Goal: Task Accomplishment & Management: Manage account settings

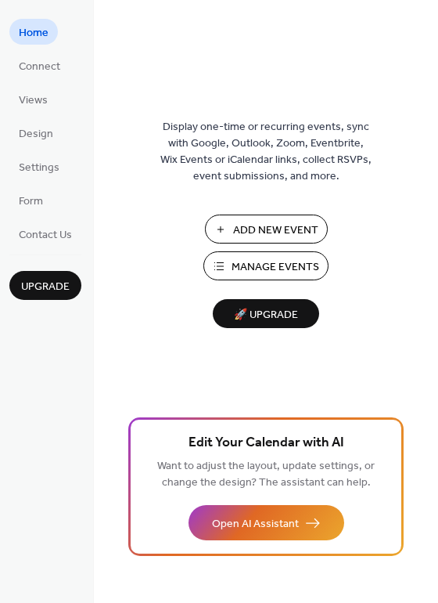
click at [283, 232] on span "Add New Event" at bounding box center [275, 230] width 85 height 16
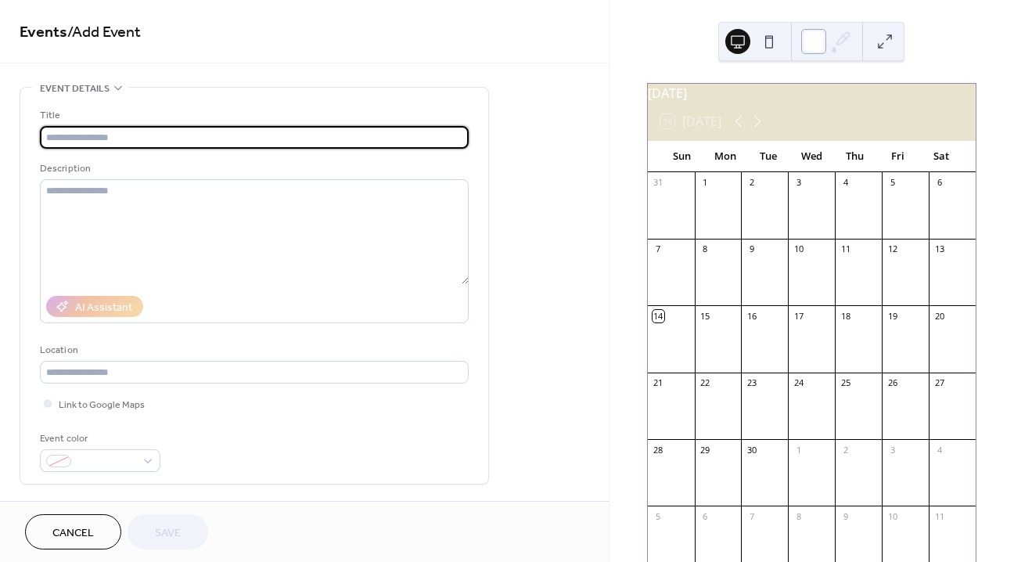
click at [821, 46] on div at bounding box center [813, 41] width 25 height 25
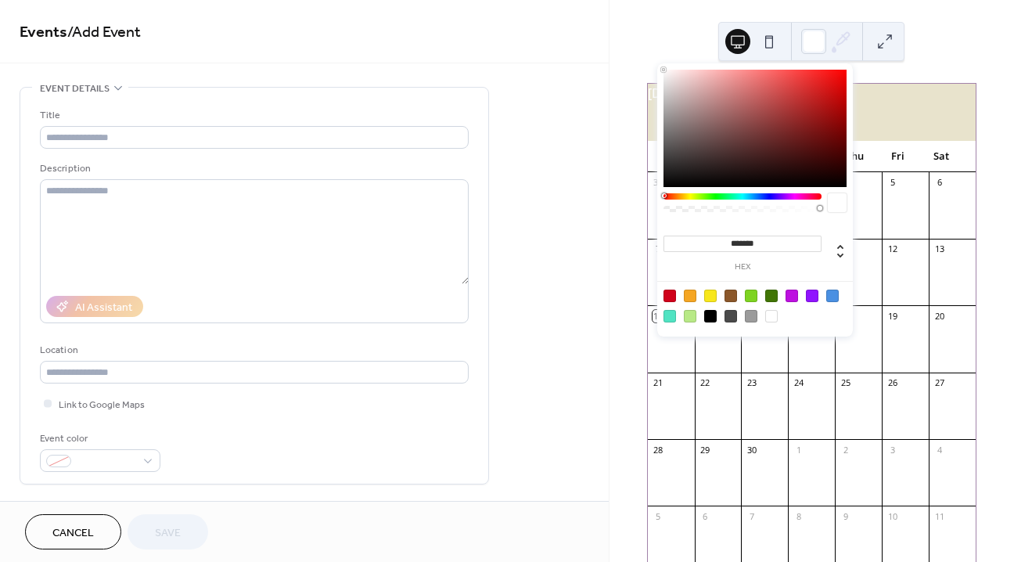
click at [793, 297] on div at bounding box center [792, 296] width 13 height 13
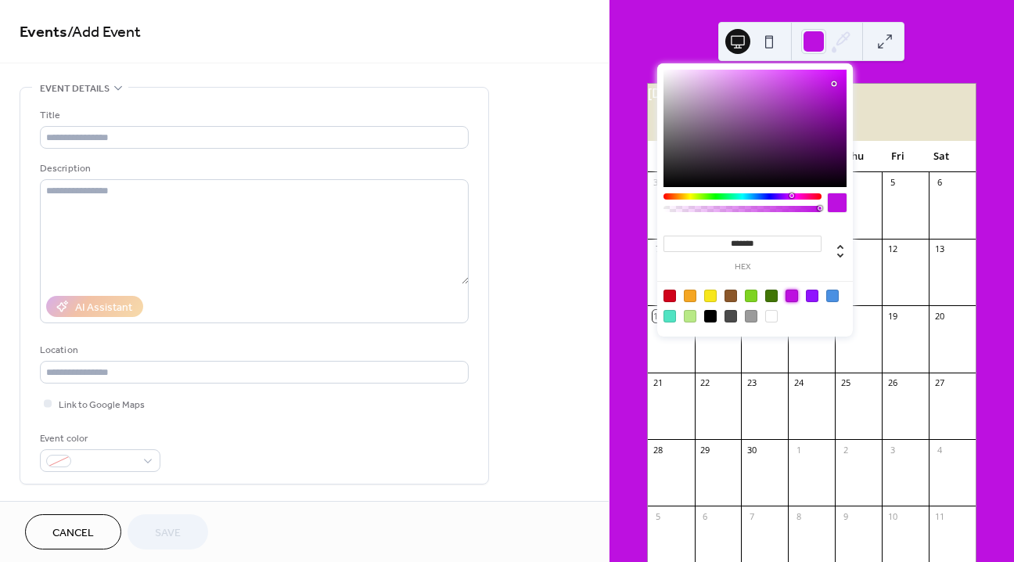
click at [810, 294] on div at bounding box center [812, 296] width 13 height 13
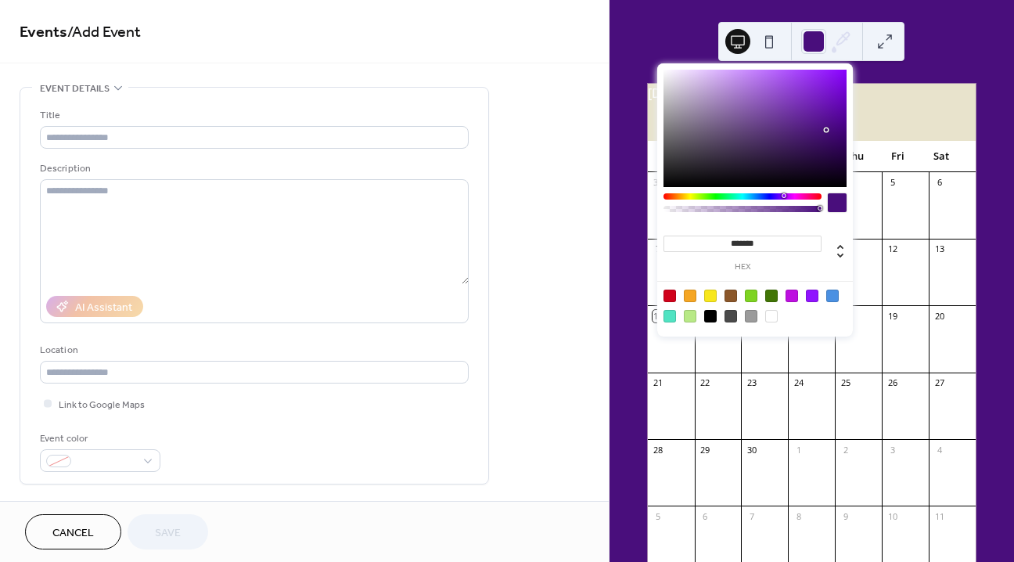
click at [826, 130] on div at bounding box center [755, 128] width 183 height 117
click at [834, 139] on div at bounding box center [755, 128] width 183 height 117
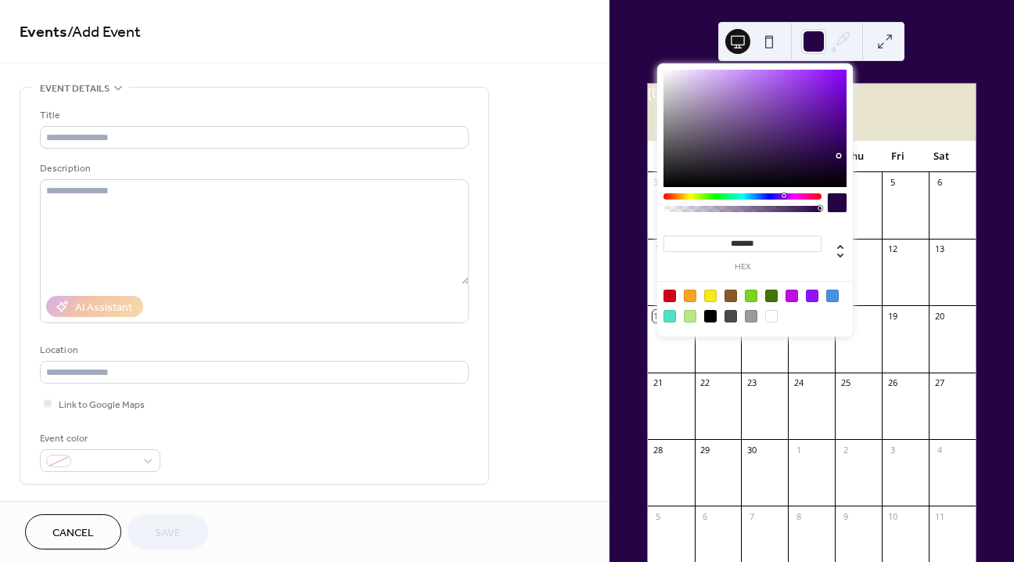
click at [840, 156] on div at bounding box center [755, 128] width 183 height 117
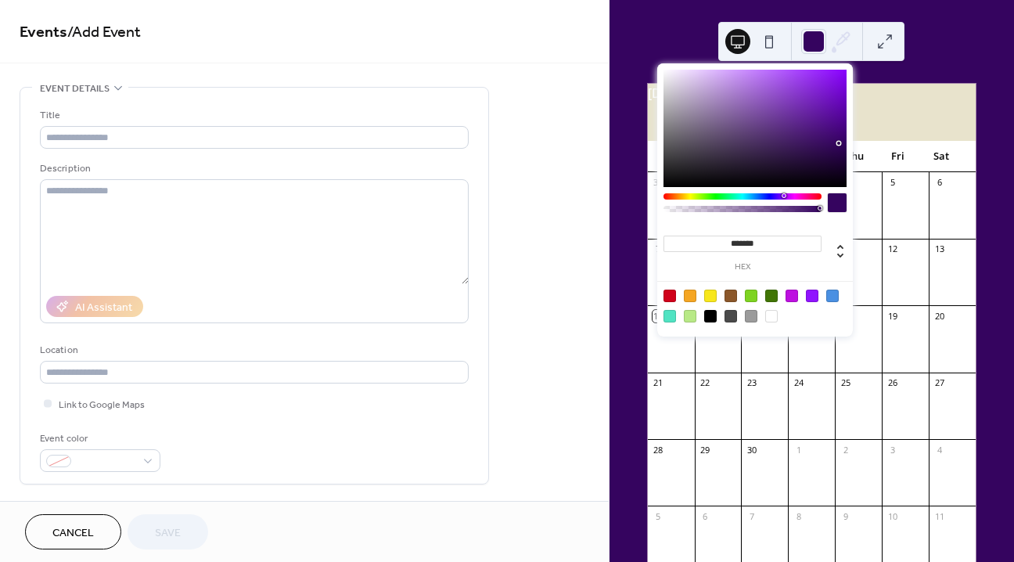
click at [839, 143] on div at bounding box center [755, 128] width 183 height 117
click at [842, 144] on div at bounding box center [755, 128] width 183 height 117
type input "*******"
click at [841, 150] on div at bounding box center [755, 128] width 183 height 117
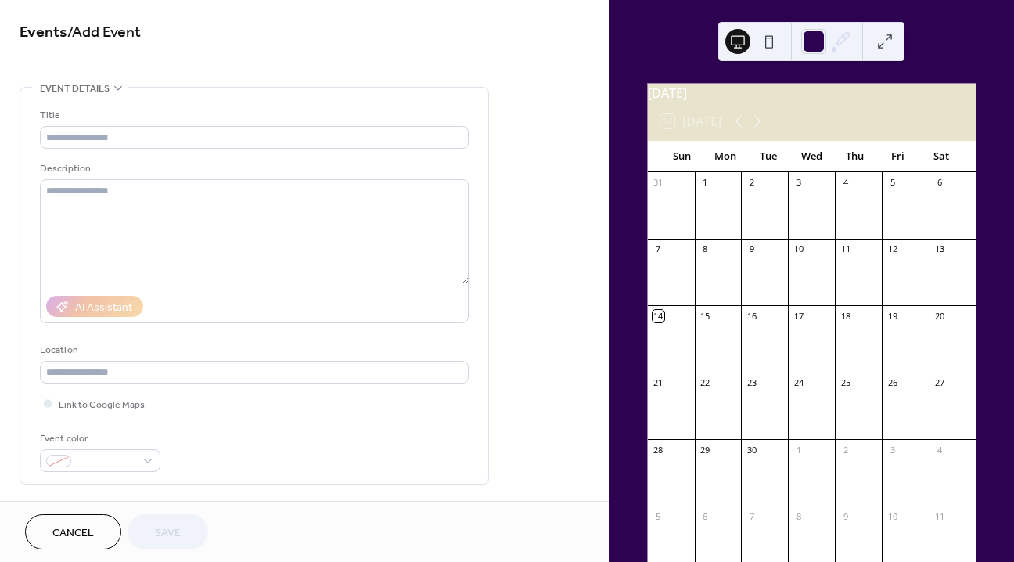
click at [907, 103] on div "September 2025" at bounding box center [812, 93] width 328 height 19
click at [902, 103] on div "September 2025" at bounding box center [812, 93] width 328 height 19
click at [221, 135] on input "text" at bounding box center [254, 137] width 429 height 23
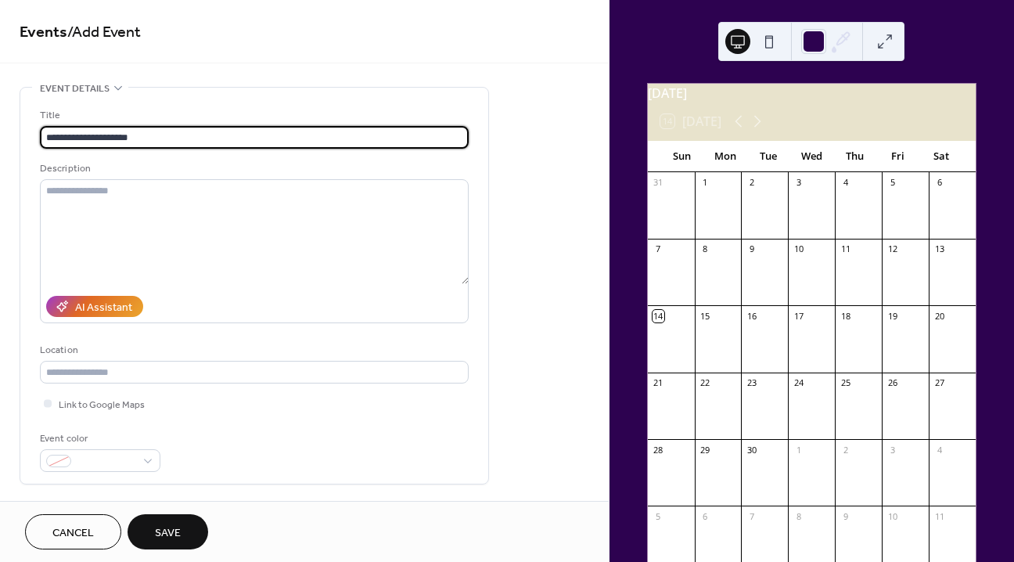
click at [87, 132] on input "**********" at bounding box center [254, 137] width 429 height 23
drag, startPoint x: 160, startPoint y: 140, endPoint x: 36, endPoint y: 138, distance: 124.4
click at [36, 138] on div "**********" at bounding box center [254, 286] width 468 height 396
type input "**********"
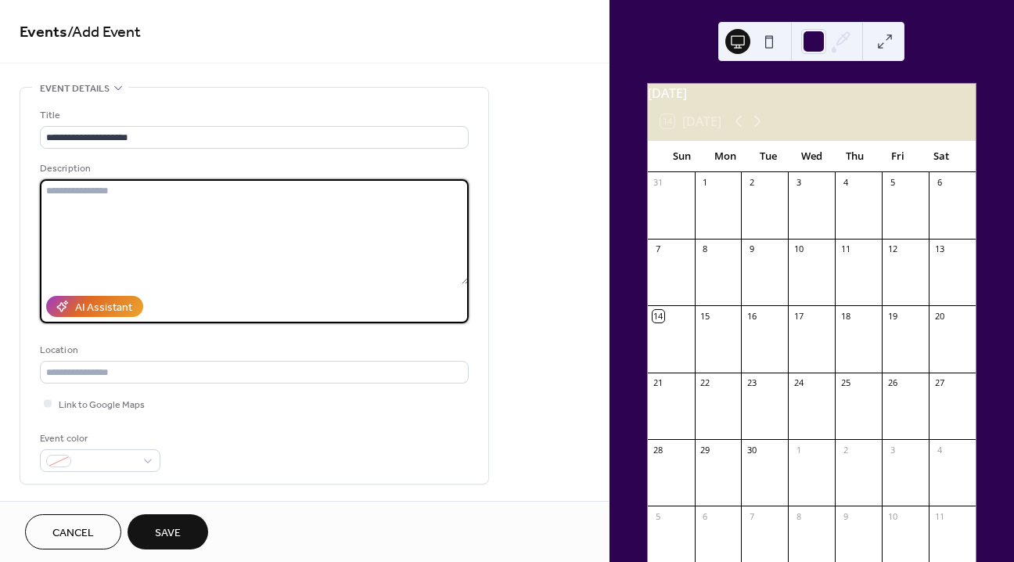
scroll to position [0, 0]
click at [122, 192] on textarea at bounding box center [254, 231] width 429 height 105
paste textarea "**********"
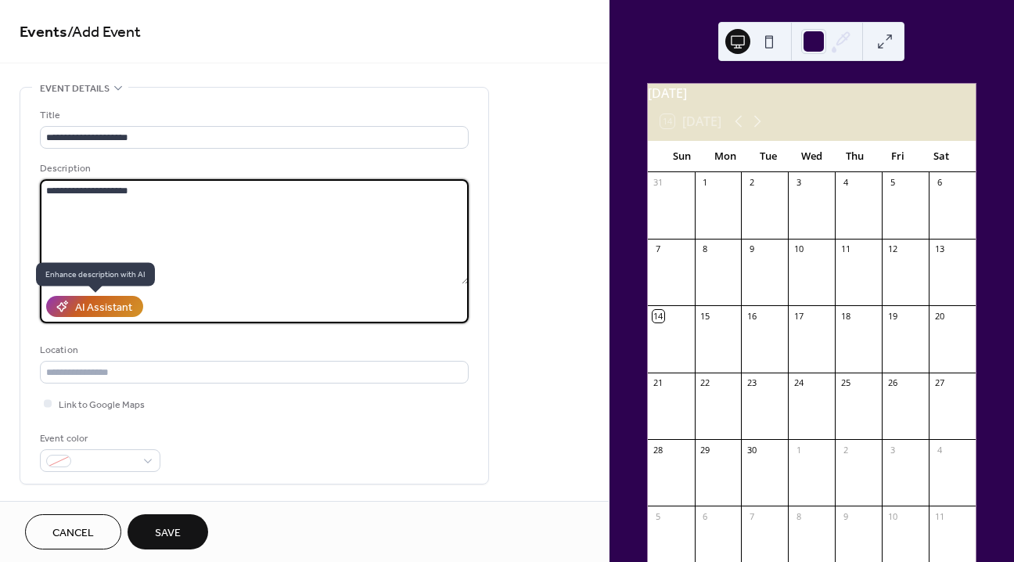
type textarea "**********"
click at [106, 307] on div "AI Assistant" at bounding box center [103, 308] width 57 height 16
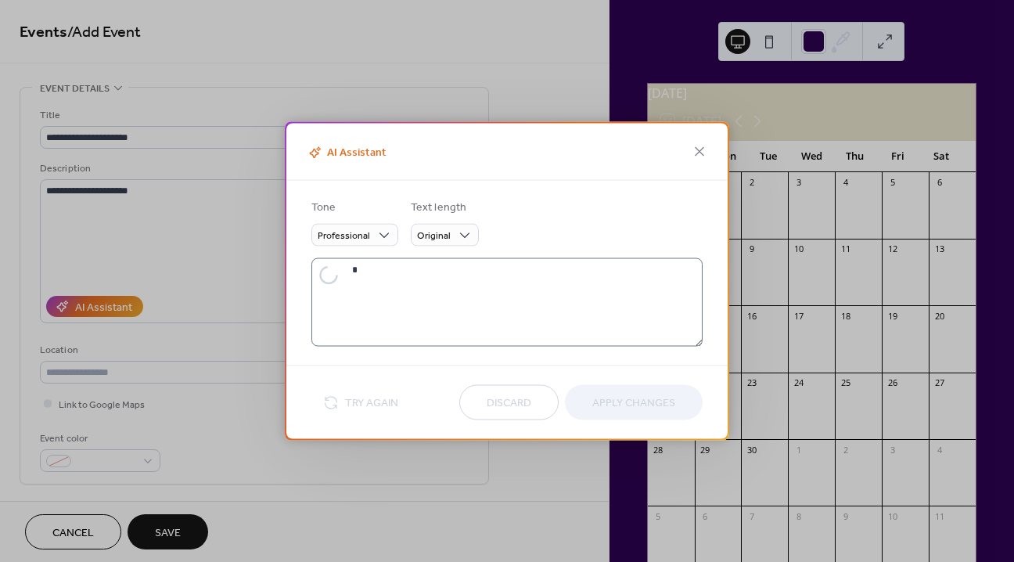
type textarea "**********"
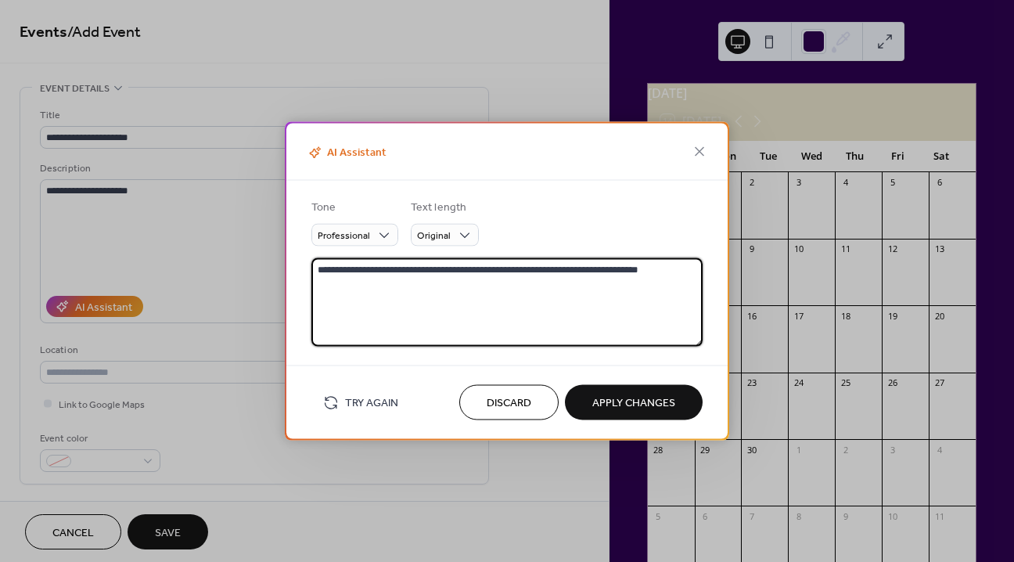
click at [399, 286] on textarea "**********" at bounding box center [506, 302] width 391 height 88
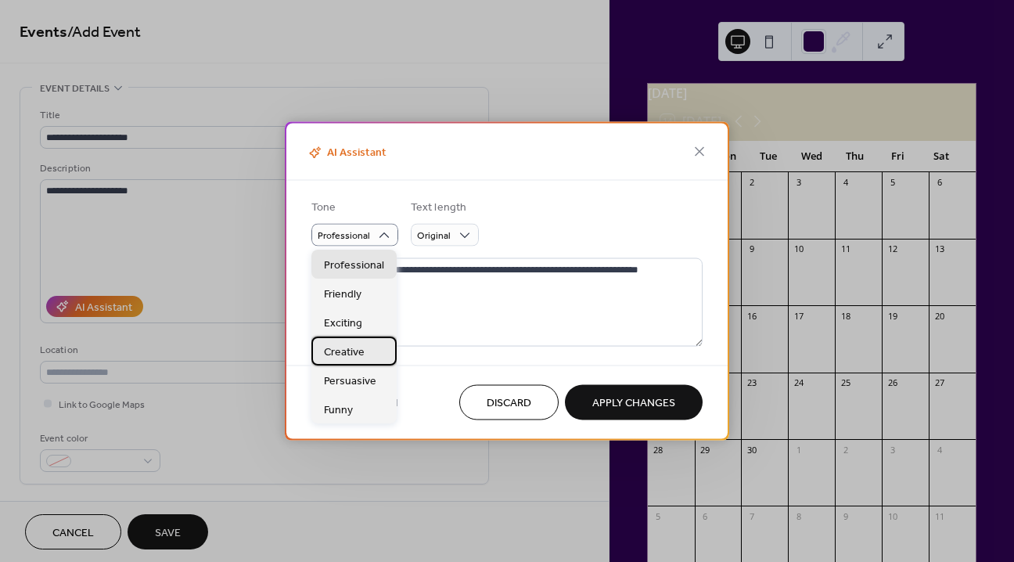
click at [369, 352] on div "Creative" at bounding box center [353, 351] width 85 height 29
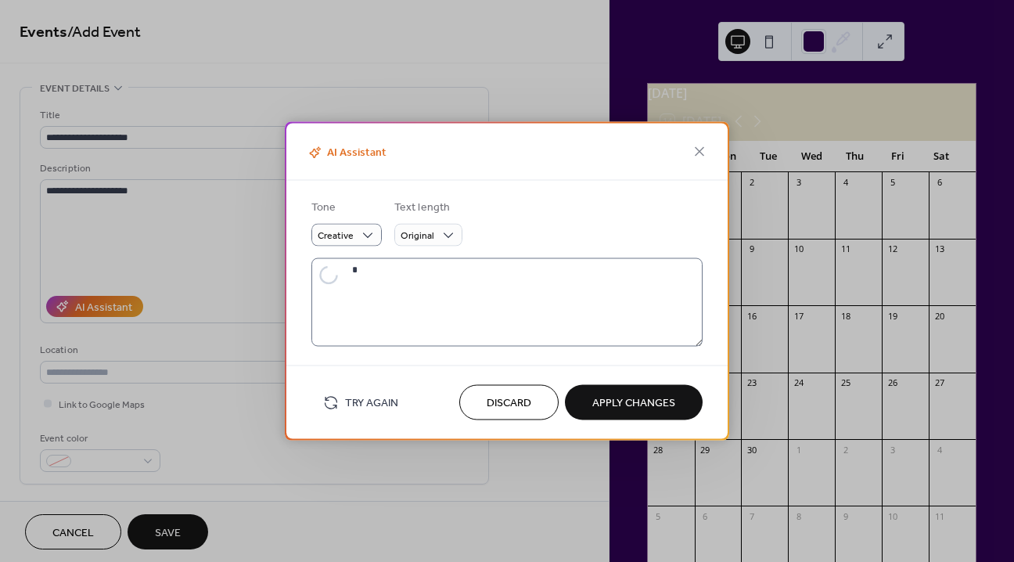
type textarea "**********"
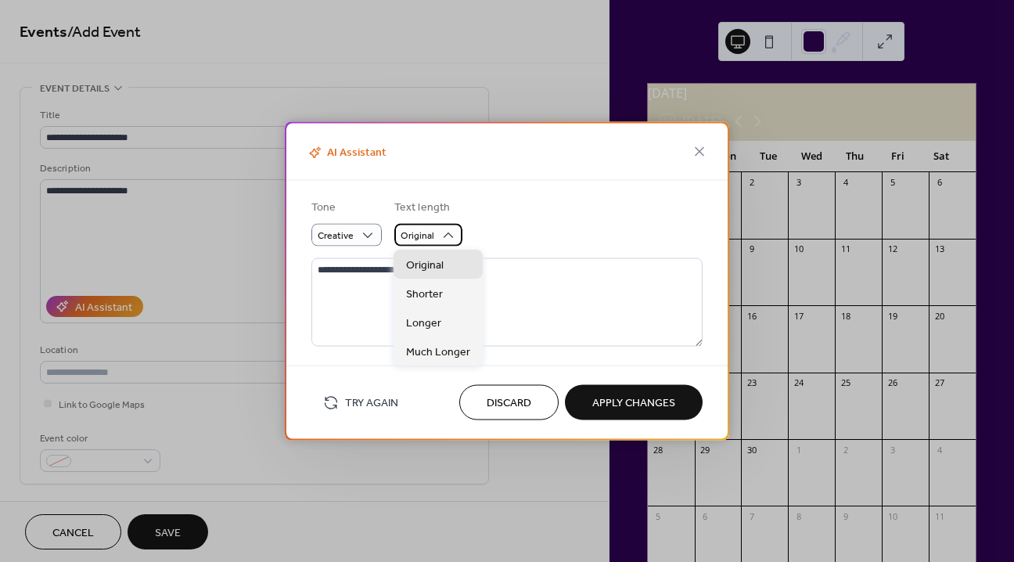
click at [434, 235] on div "Original" at bounding box center [428, 235] width 68 height 23
click at [429, 358] on span "Much Longer" at bounding box center [438, 352] width 64 height 16
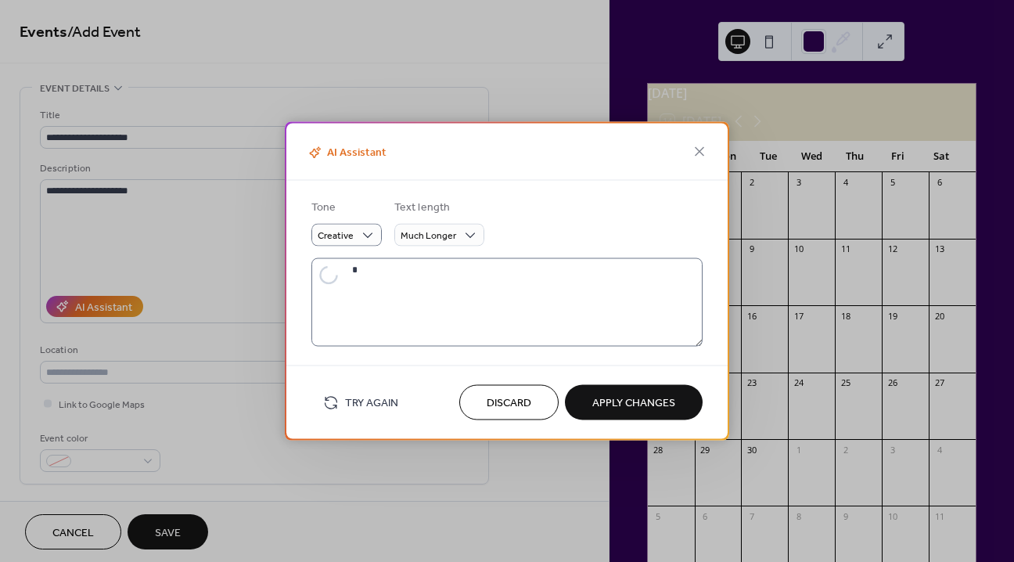
type textarea "**********"
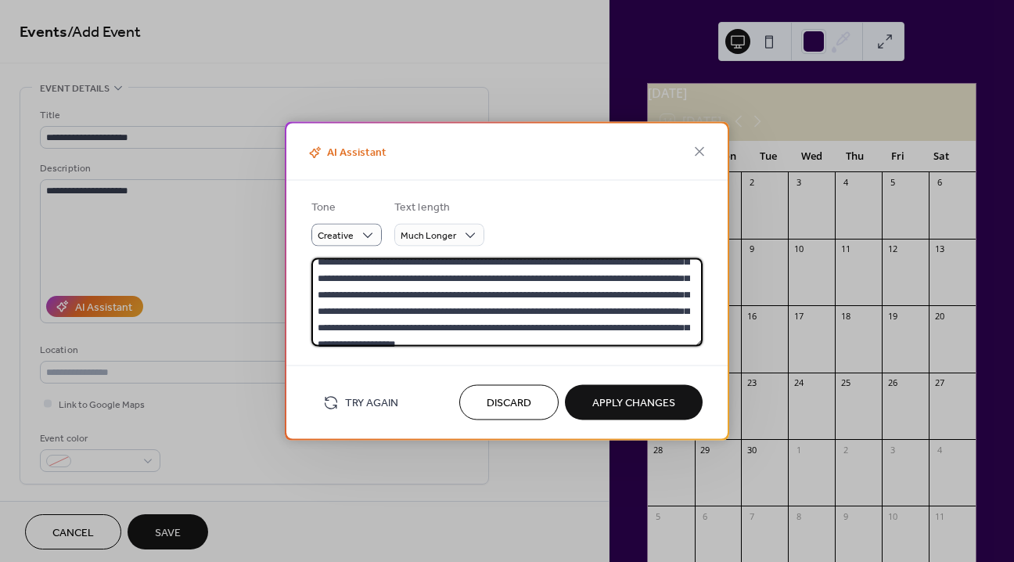
scroll to position [131, 0]
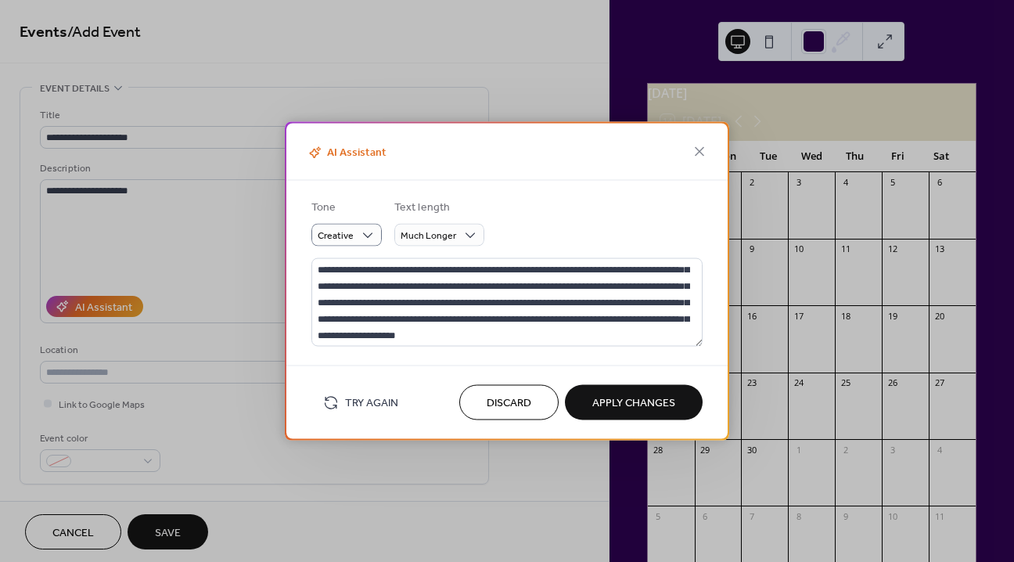
click at [639, 406] on span "Apply Changes" at bounding box center [633, 403] width 83 height 16
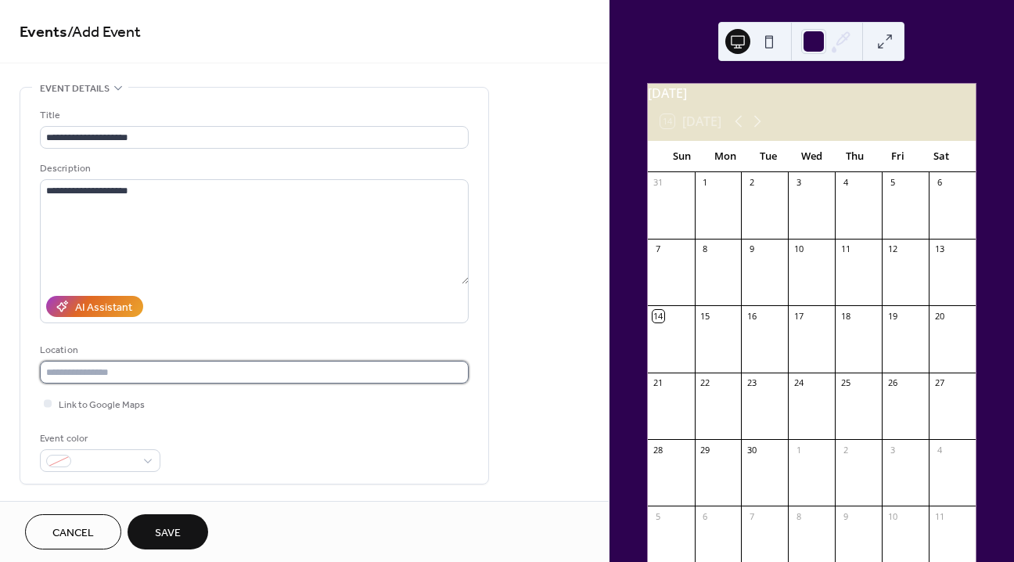
click at [310, 379] on input "text" at bounding box center [254, 372] width 429 height 23
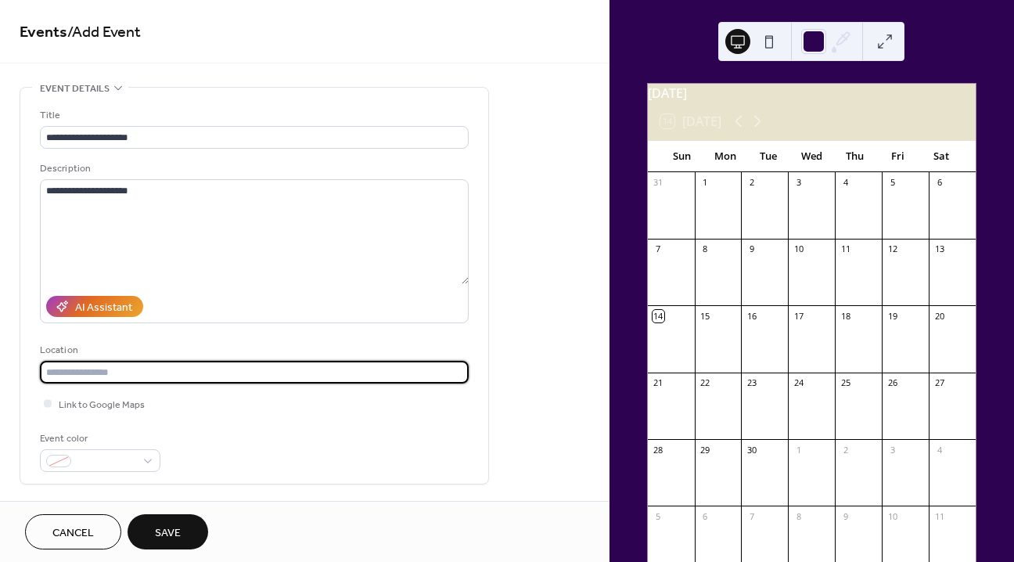
click at [496, 449] on div "**********" at bounding box center [304, 566] width 609 height 958
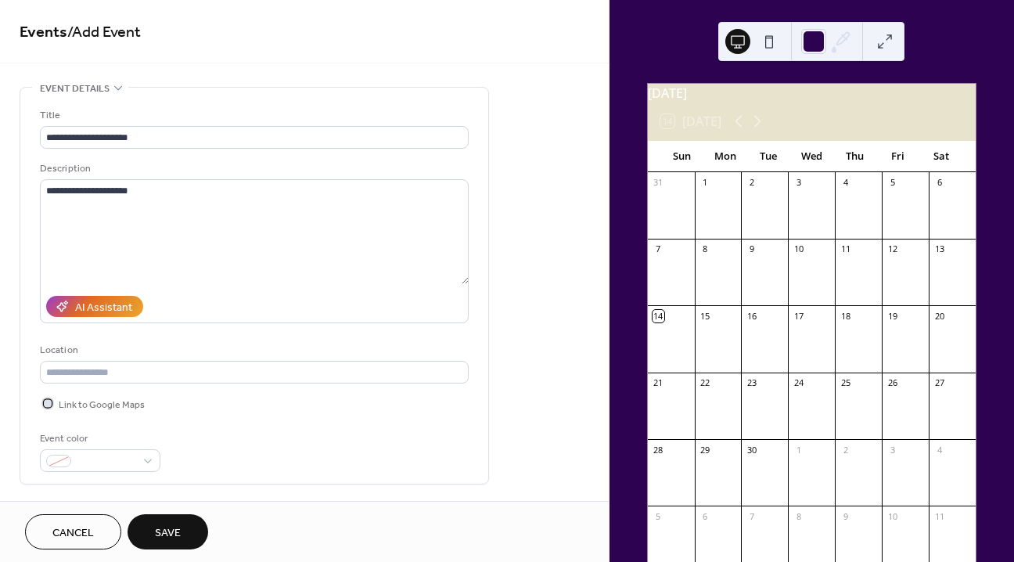
click at [99, 400] on span "Link to Google Maps" at bounding box center [102, 405] width 86 height 16
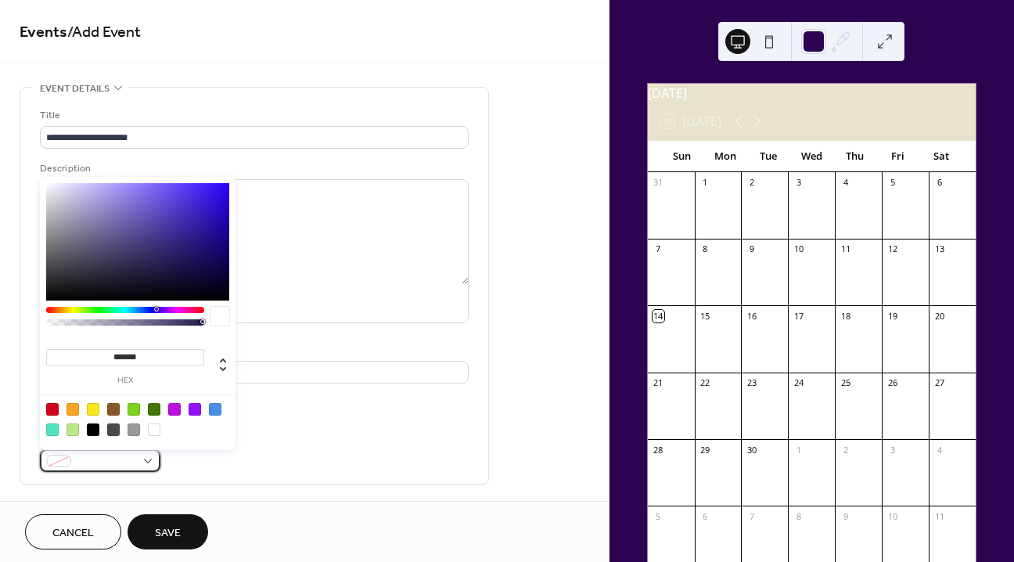
click at [149, 457] on div at bounding box center [100, 460] width 121 height 23
click at [174, 408] on div at bounding box center [174, 409] width 13 height 13
type input "*******"
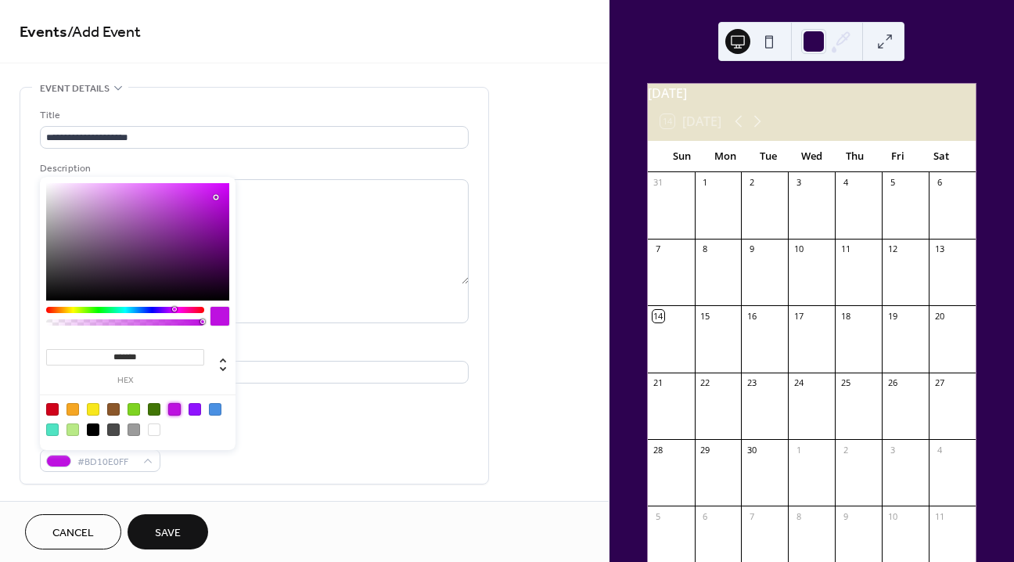
click at [148, 534] on button "Save" at bounding box center [168, 531] width 81 height 35
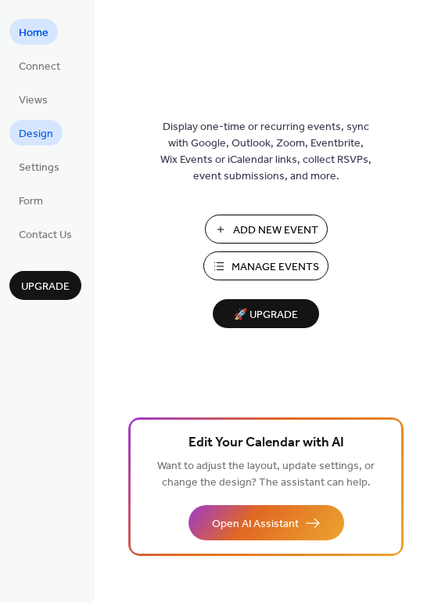
click at [45, 135] on span "Design" at bounding box center [36, 134] width 34 height 16
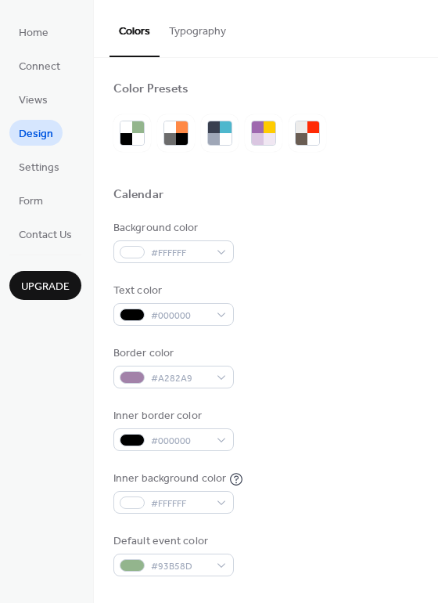
click at [221, 33] on button "Typography" at bounding box center [198, 28] width 76 height 56
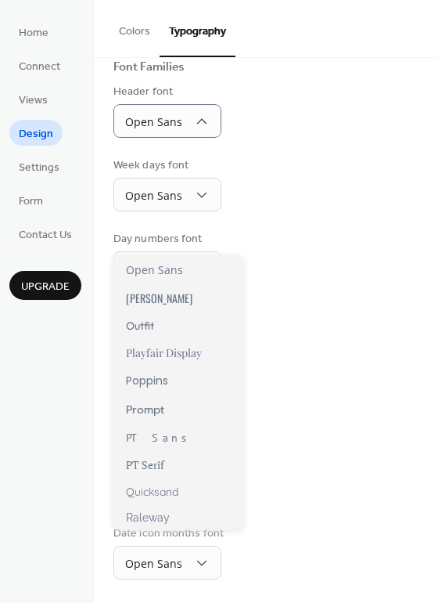
scroll to position [927, 0]
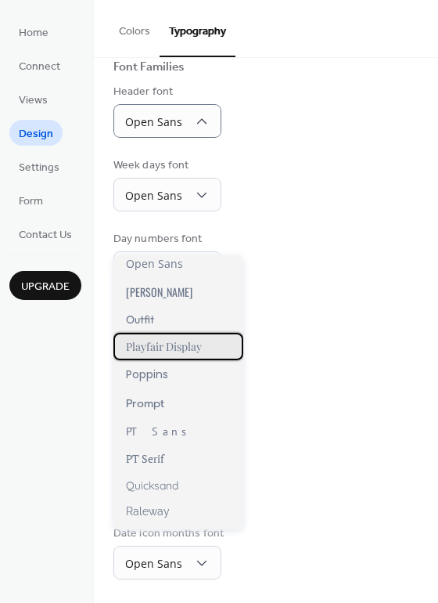
click at [191, 348] on span "Playfair Display" at bounding box center [164, 346] width 76 height 15
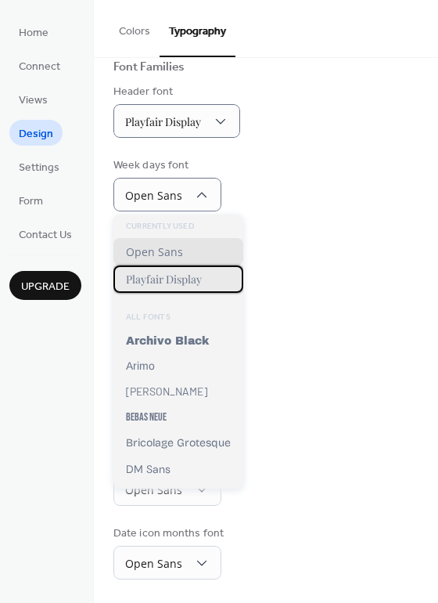
click at [212, 273] on div "Playfair Display" at bounding box center [178, 278] width 130 height 27
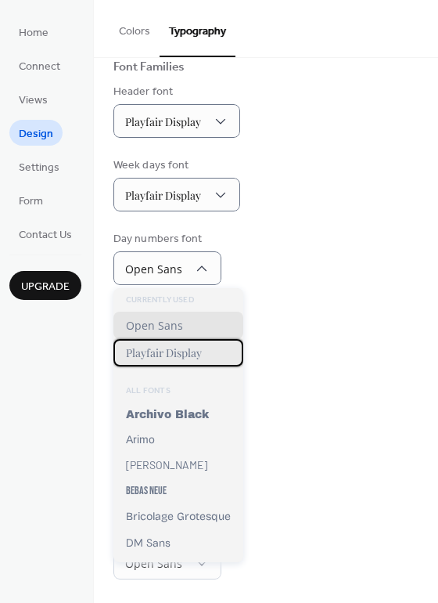
click at [195, 355] on span "Playfair Display" at bounding box center [164, 352] width 76 height 15
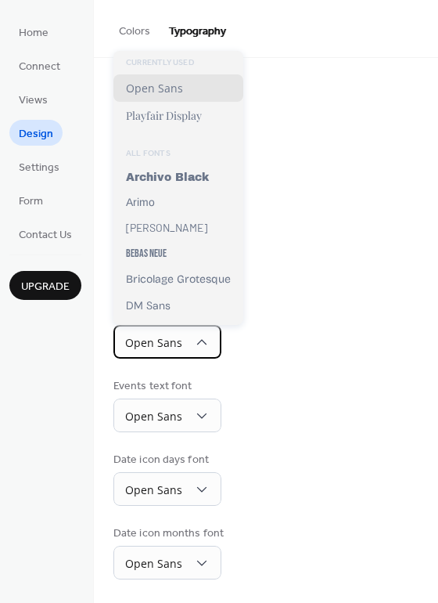
click at [191, 349] on div "Open Sans" at bounding box center [167, 342] width 108 height 34
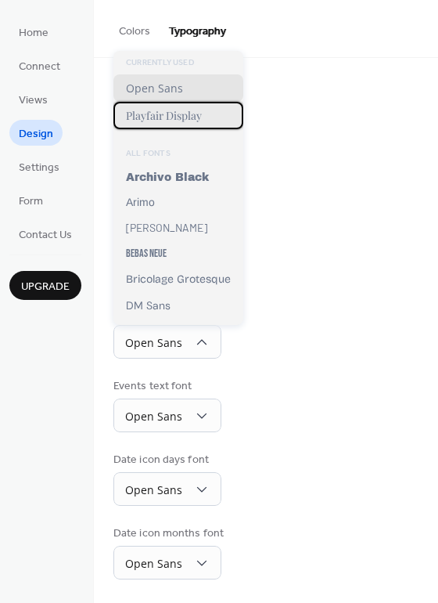
click at [171, 125] on div "Playfair Display" at bounding box center [178, 115] width 130 height 27
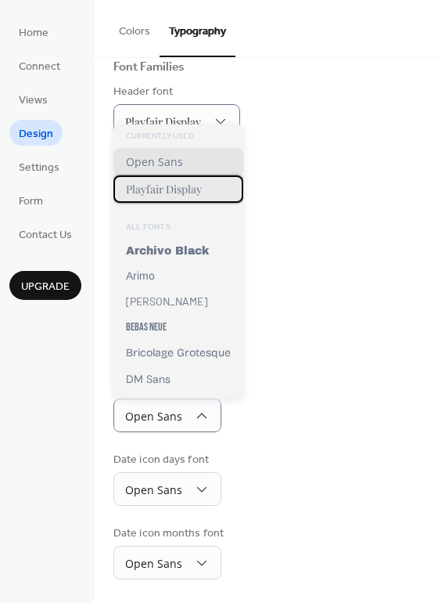
click at [192, 189] on span "Playfair Display" at bounding box center [164, 189] width 76 height 15
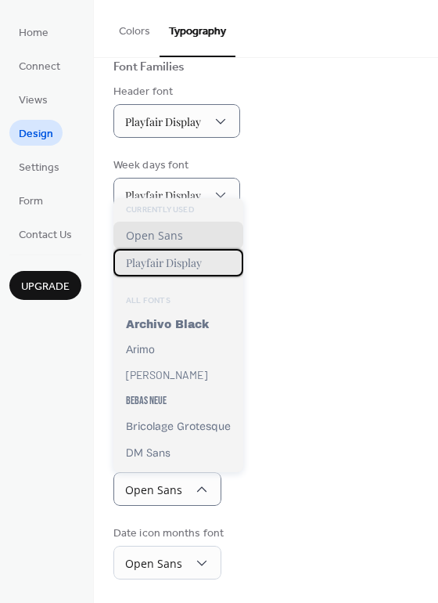
click at [176, 261] on span "Playfair Display" at bounding box center [164, 262] width 76 height 15
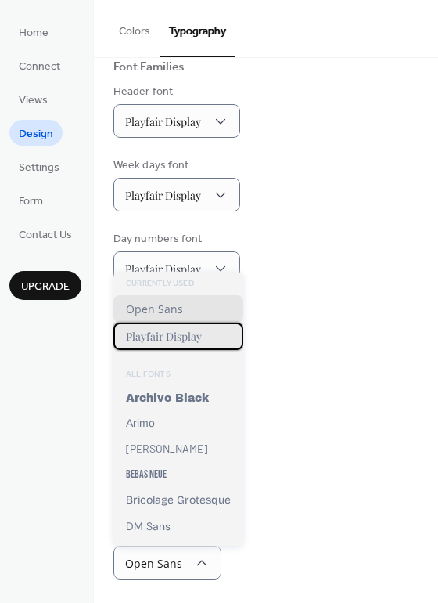
click at [178, 331] on span "Playfair Display" at bounding box center [164, 336] width 76 height 15
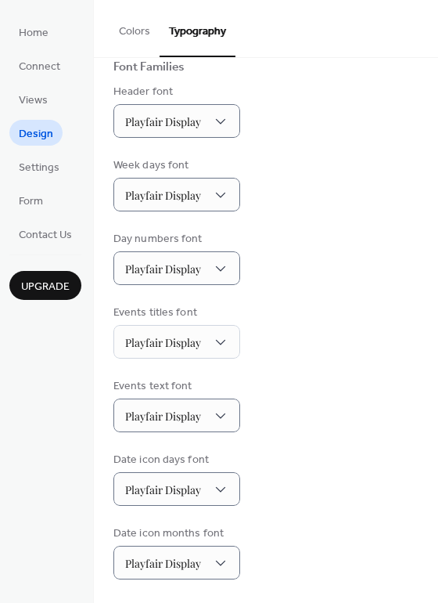
click at [318, 406] on div "Events text font Playfair Display" at bounding box center [265, 405] width 305 height 54
click at [43, 172] on span "Settings" at bounding box center [39, 168] width 41 height 16
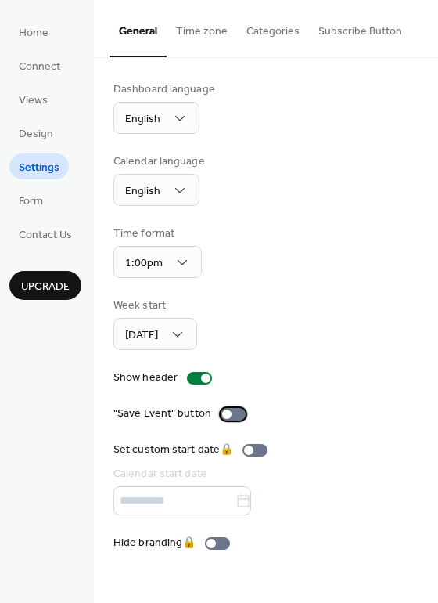
click at [234, 415] on div at bounding box center [233, 414] width 25 height 13
click at [247, 214] on div "Dashboard language English Calendar language English Time format 1:00pm Week st…" at bounding box center [265, 316] width 305 height 470
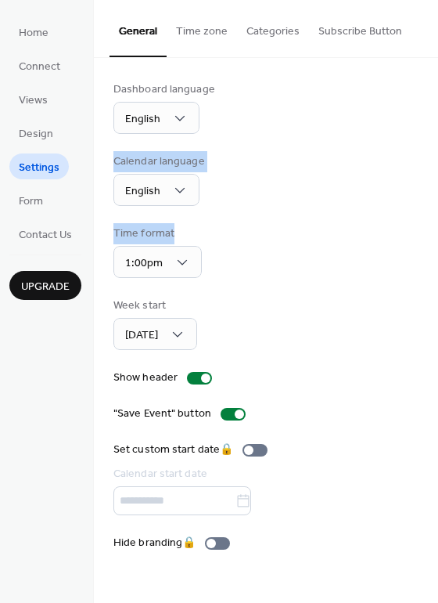
drag, startPoint x: 437, startPoint y: 229, endPoint x: 441, endPoint y: 136, distance: 92.4
click at [437, 136] on html "Home Connect Views Design Settings Form Contact Us Upgrade Settings Upgrade Gen…" at bounding box center [219, 301] width 438 height 603
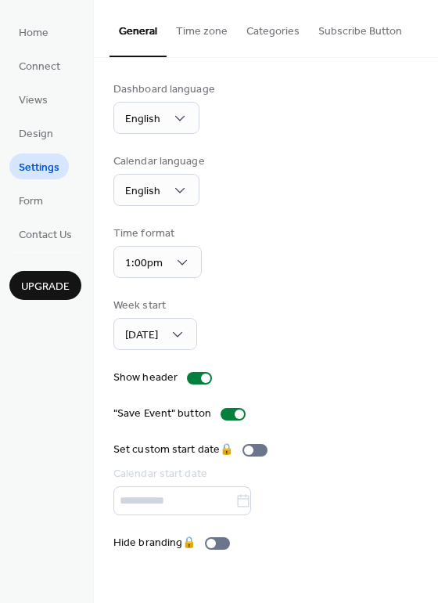
click at [405, 164] on div "Calendar language English" at bounding box center [265, 179] width 305 height 52
drag, startPoint x: 434, startPoint y: 193, endPoint x: 434, endPoint y: 117, distance: 75.9
click at [434, 117] on div "Dashboard language English Calendar language English Time format 1:00pm Week st…" at bounding box center [266, 316] width 344 height 516
click at [359, 175] on div "Calendar language English" at bounding box center [265, 179] width 305 height 52
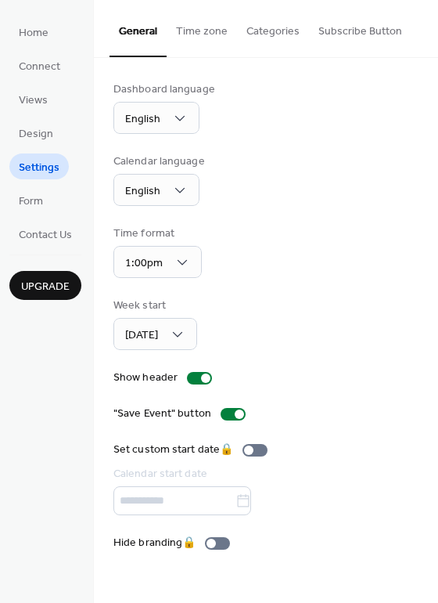
click at [203, 20] on button "Time zone" at bounding box center [202, 28] width 70 height 56
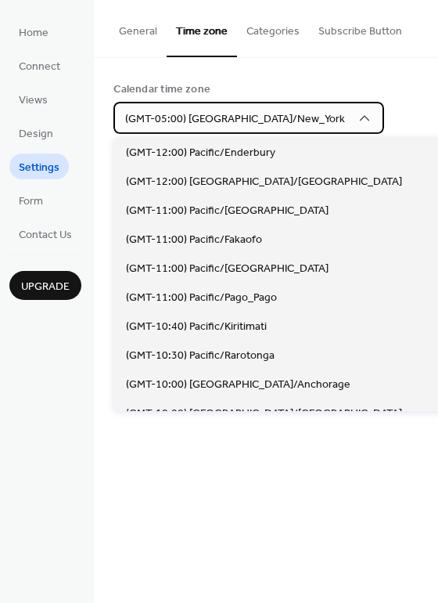
click at [280, 122] on div "(GMT-05:00) [GEOGRAPHIC_DATA]/New_York" at bounding box center [248, 118] width 271 height 32
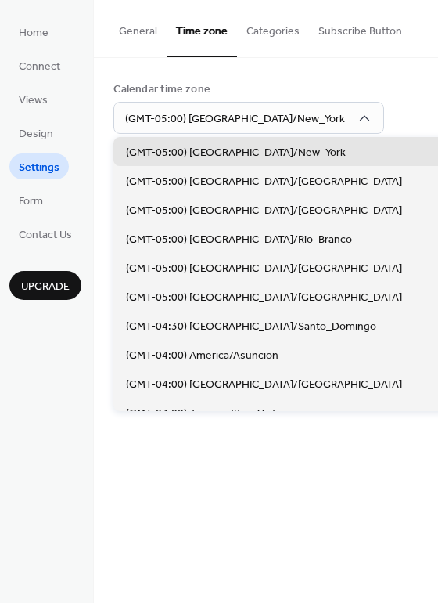
scroll to position [1064, 0]
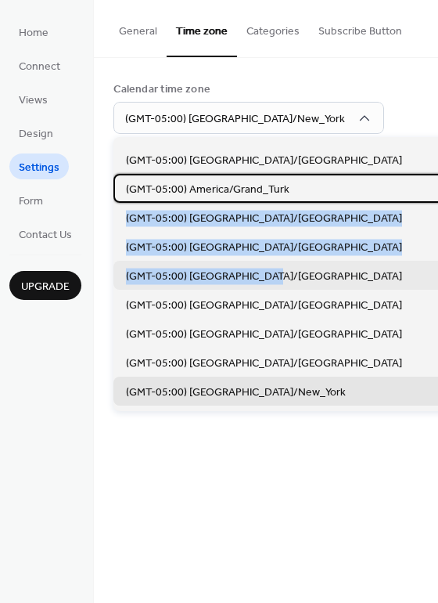
drag, startPoint x: 347, startPoint y: 183, endPoint x: 347, endPoint y: 266, distance: 83.0
click at [347, 271] on div "(GMT-12:00) [GEOGRAPHIC_DATA]/[GEOGRAPHIC_DATA] (GMT-12:00) [GEOGRAPHIC_DATA]/[…" at bounding box center [299, 274] width 373 height 274
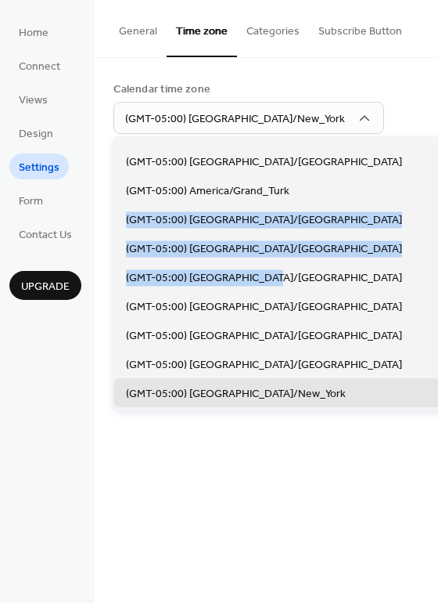
scroll to position [1092, 0]
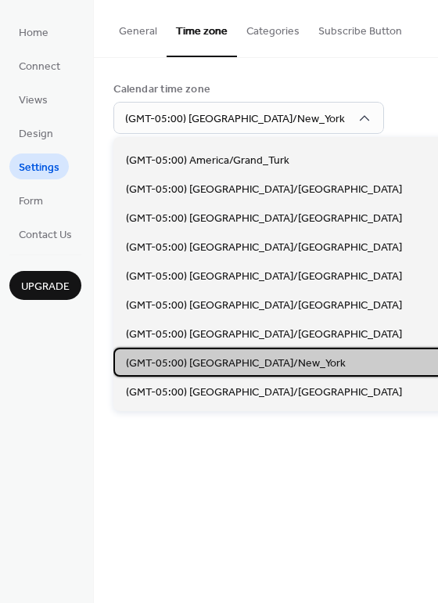
click at [312, 351] on div "(GMT-05:00) [GEOGRAPHIC_DATA]/New_York" at bounding box center [299, 361] width 373 height 29
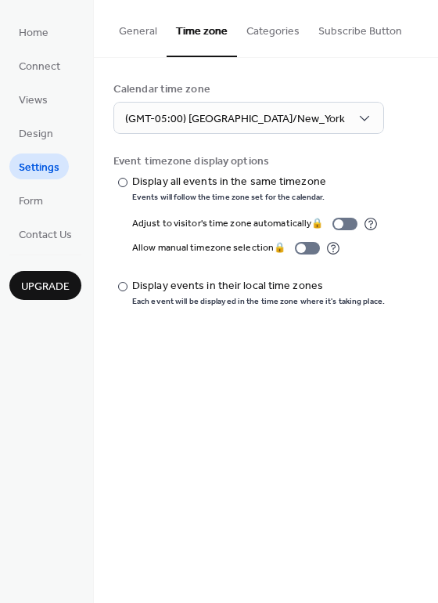
click at [312, 352] on div "General Time zone Categories Subscribe Button Dashboard language English Calend…" at bounding box center [266, 301] width 344 height 603
click at [122, 285] on div at bounding box center [122, 286] width 9 height 9
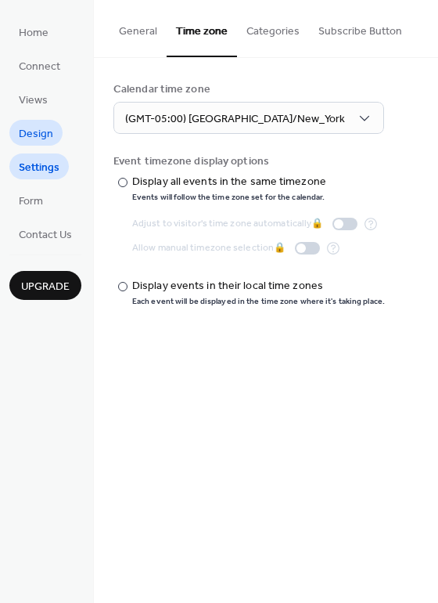
click at [43, 135] on span "Design" at bounding box center [36, 134] width 34 height 16
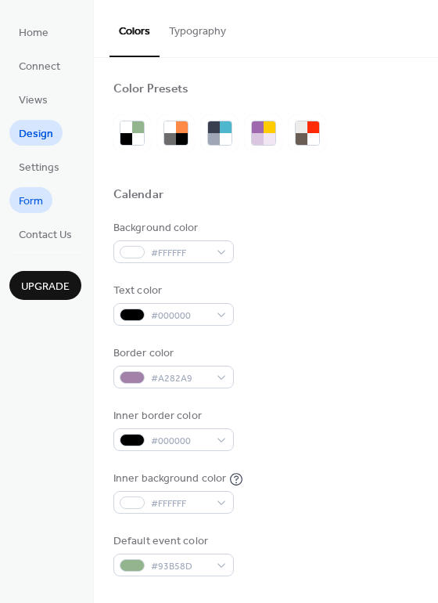
click at [49, 208] on link "Form" at bounding box center [30, 200] width 43 height 26
